Goal: Communication & Community: Answer question/provide support

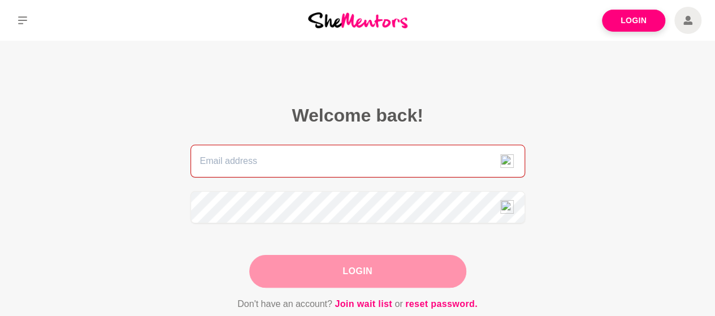
click at [302, 162] on input "email" at bounding box center [357, 161] width 335 height 33
type input "[PERSON_NAME][EMAIL_ADDRESS][DOMAIN_NAME]"
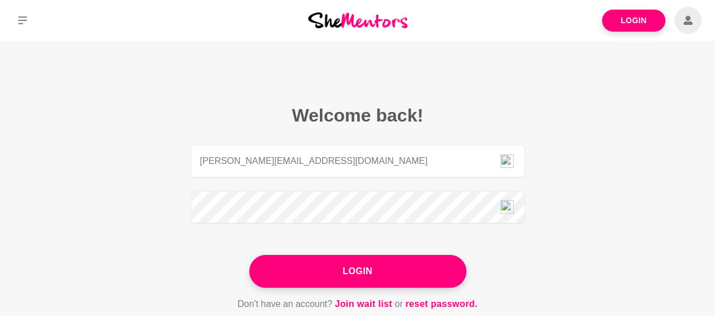
click at [331, 276] on button "Login" at bounding box center [357, 271] width 217 height 33
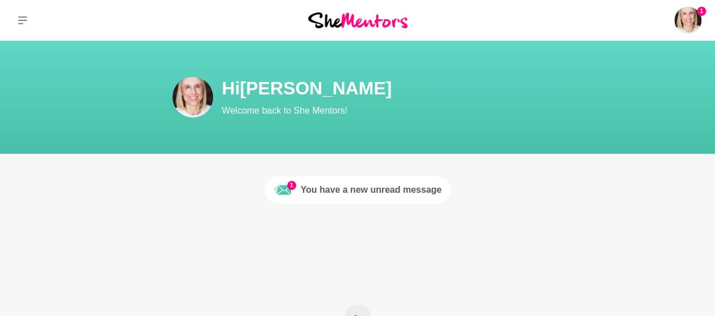
click at [421, 192] on div "You have a new unread message" at bounding box center [371, 190] width 141 height 14
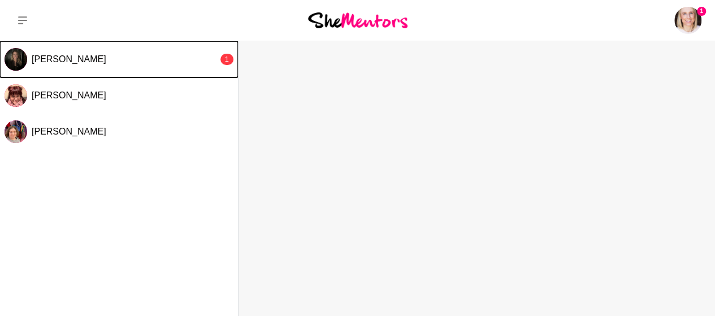
click at [76, 60] on span "[PERSON_NAME]" at bounding box center [69, 59] width 75 height 10
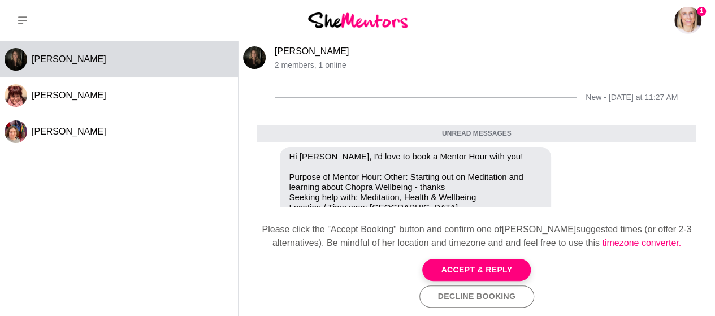
scroll to position [95, 0]
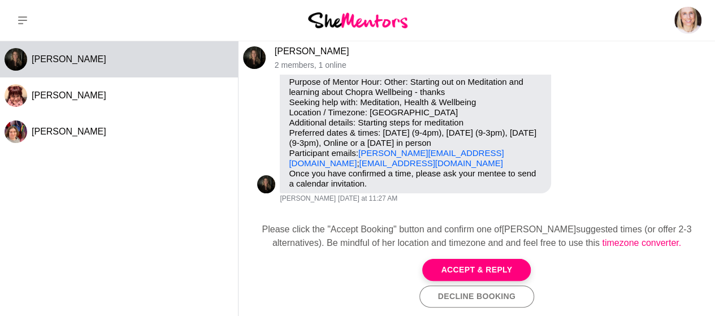
click at [449, 270] on button "Accept & Reply" at bounding box center [476, 270] width 109 height 22
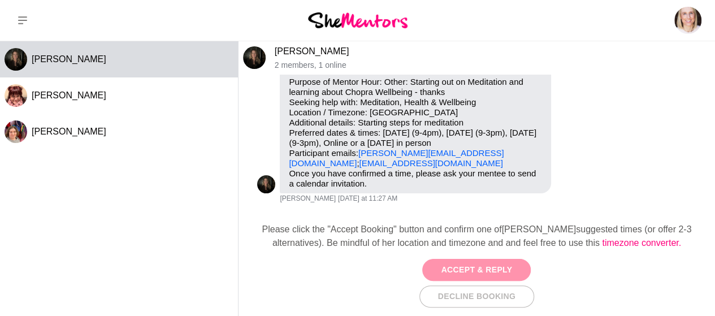
scroll to position [23, 0]
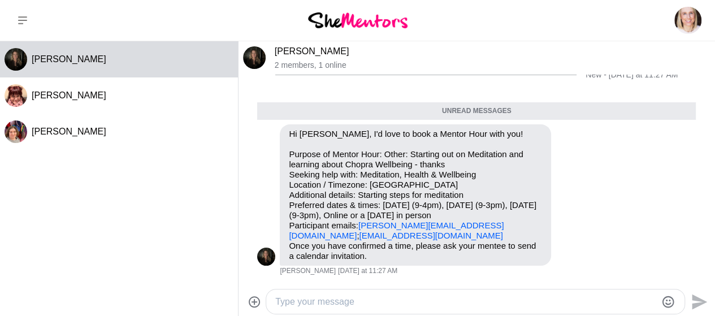
click at [361, 302] on textarea "Type your message" at bounding box center [465, 302] width 381 height 14
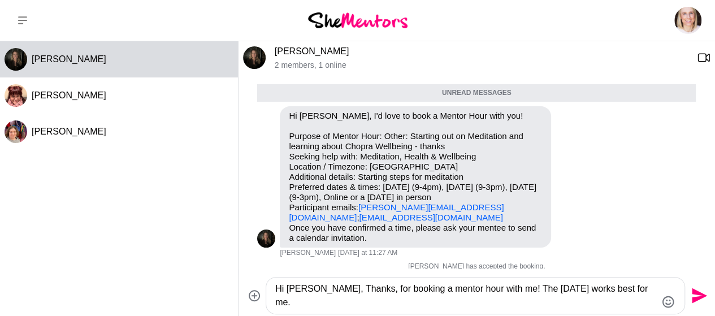
scroll to position [52, 0]
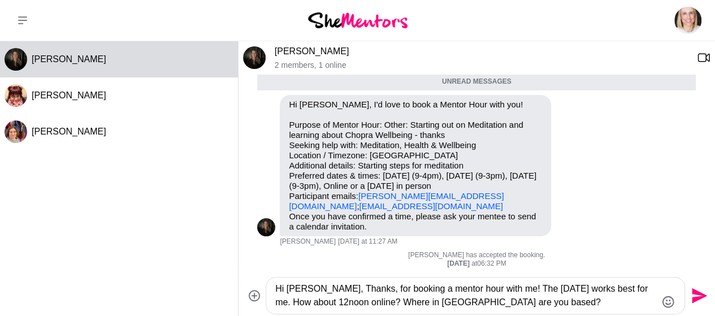
click at [294, 304] on textarea "Hi [PERSON_NAME], Thanks, for booking a mentor hour with me! The [DATE] works b…" at bounding box center [465, 295] width 381 height 27
click at [376, 301] on textarea "Hi [PERSON_NAME], Thanks, for booking a mentor hour with me! The [DATE] would b…" at bounding box center [465, 295] width 381 height 27
click at [509, 303] on textarea "Hi [PERSON_NAME], Thanks, for booking a mentor hour with me! The [DATE] would b…" at bounding box center [465, 295] width 381 height 27
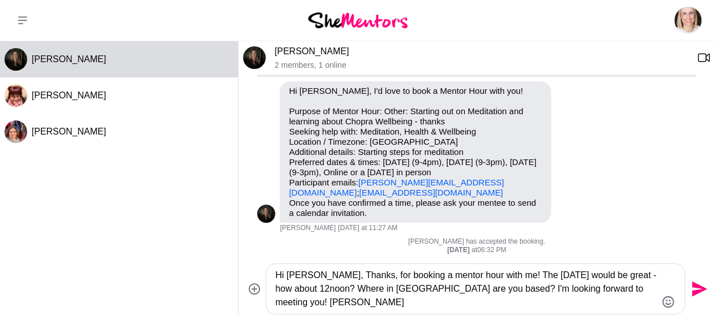
click at [498, 304] on textarea "Hi [PERSON_NAME], Thanks, for booking a mentor hour with me! The [DATE] would b…" at bounding box center [465, 288] width 381 height 41
click at [643, 292] on textarea "Hi [PERSON_NAME], Thanks, for booking a mentor hour with me! The [DATE] would b…" at bounding box center [465, 288] width 381 height 41
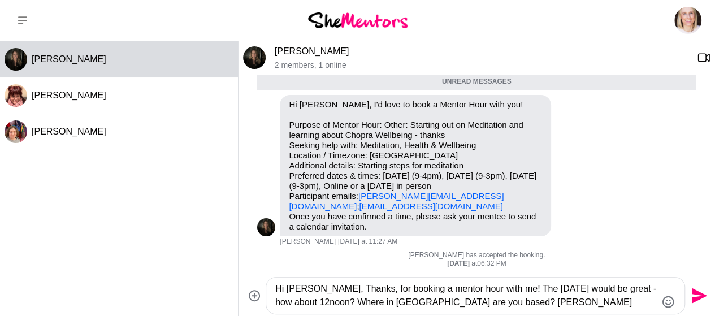
click at [493, 288] on textarea "Hi [PERSON_NAME], Thanks, for booking a mentor hour with me! The [DATE] would b…" at bounding box center [465, 295] width 381 height 27
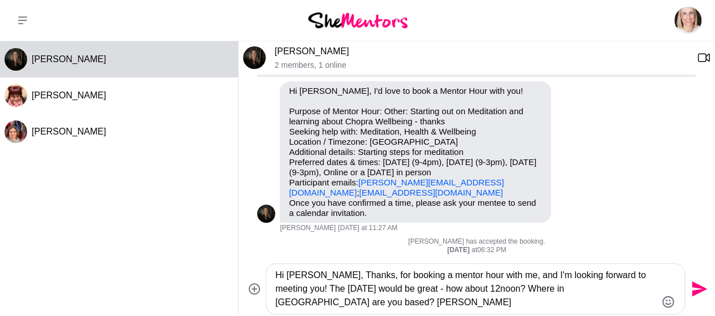
click at [514, 279] on textarea "Hi [PERSON_NAME], Thanks, for booking a mentor hour with me, and I'm looking fo…" at bounding box center [465, 288] width 381 height 41
click at [343, 304] on textarea "Hi [PERSON_NAME], Thanks, for booking a mentor hour with me - I'm looking forwa…" at bounding box center [465, 288] width 381 height 41
type textarea "Hi [PERSON_NAME], Thanks, for booking a mentor hour with me - I'm looking forwa…"
click at [699, 291] on icon "Send" at bounding box center [699, 288] width 15 height 15
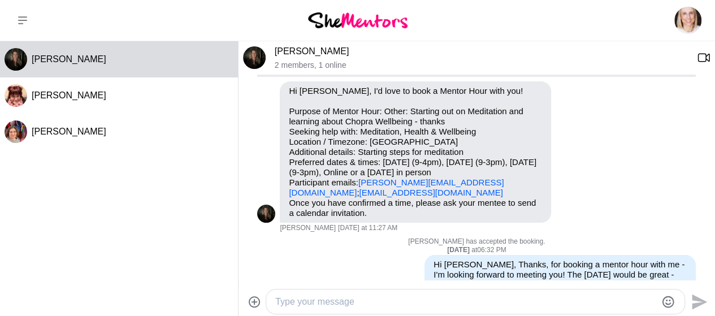
scroll to position [105, 0]
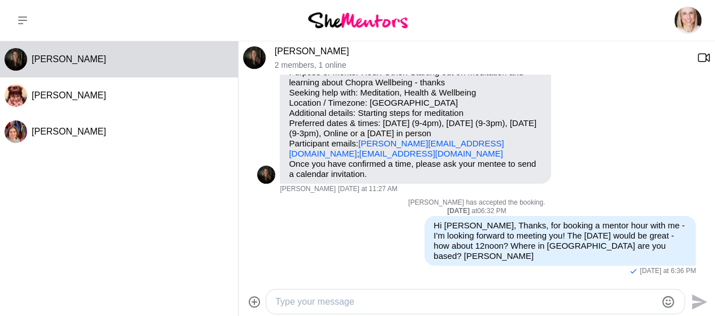
click at [253, 57] on img at bounding box center [254, 57] width 23 height 23
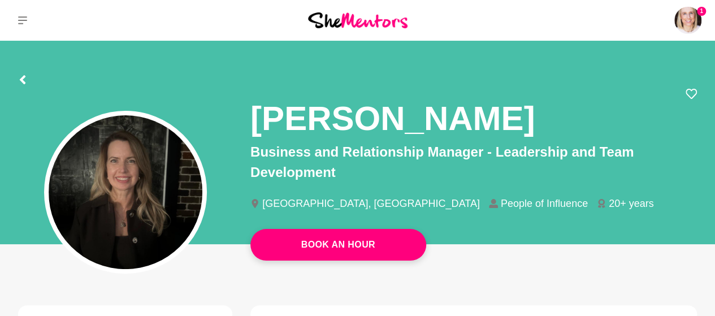
click at [693, 23] on img at bounding box center [687, 20] width 27 height 27
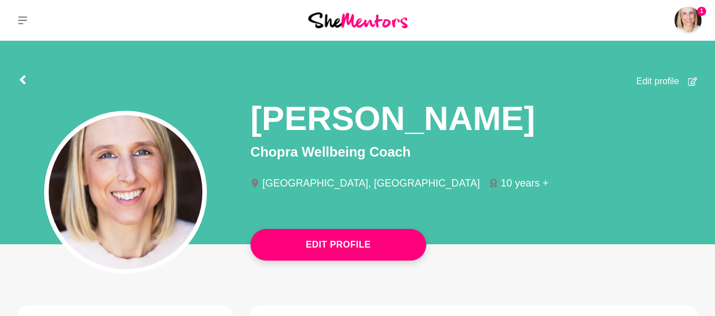
click at [0, 0] on p "Logout" at bounding box center [0, 0] width 0 height 0
